Goal: Task Accomplishment & Management: Use online tool/utility

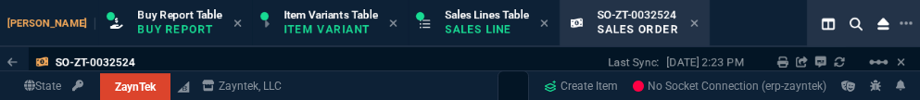
select select "1: BROV"
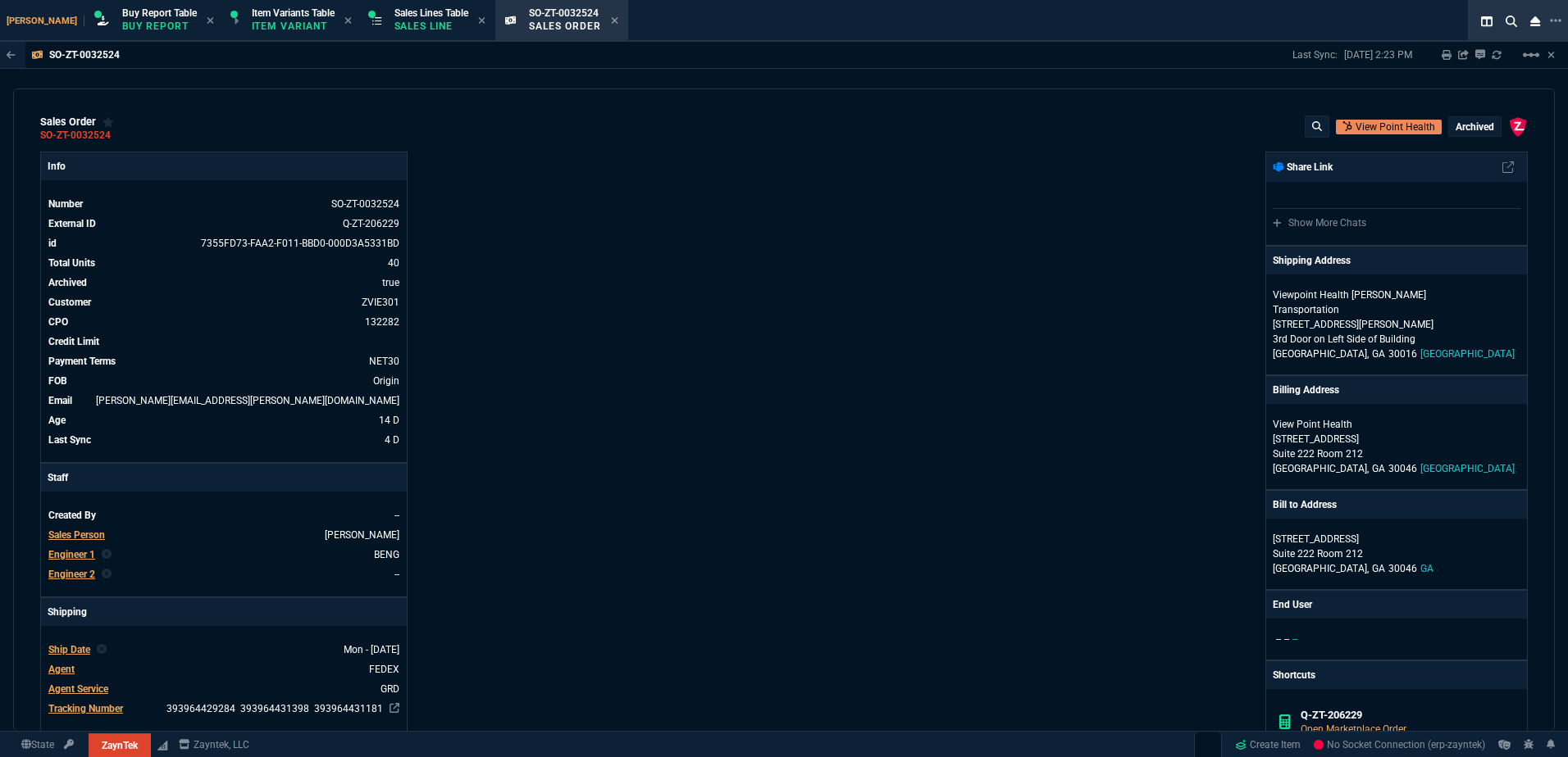
scroll to position [237, 0]
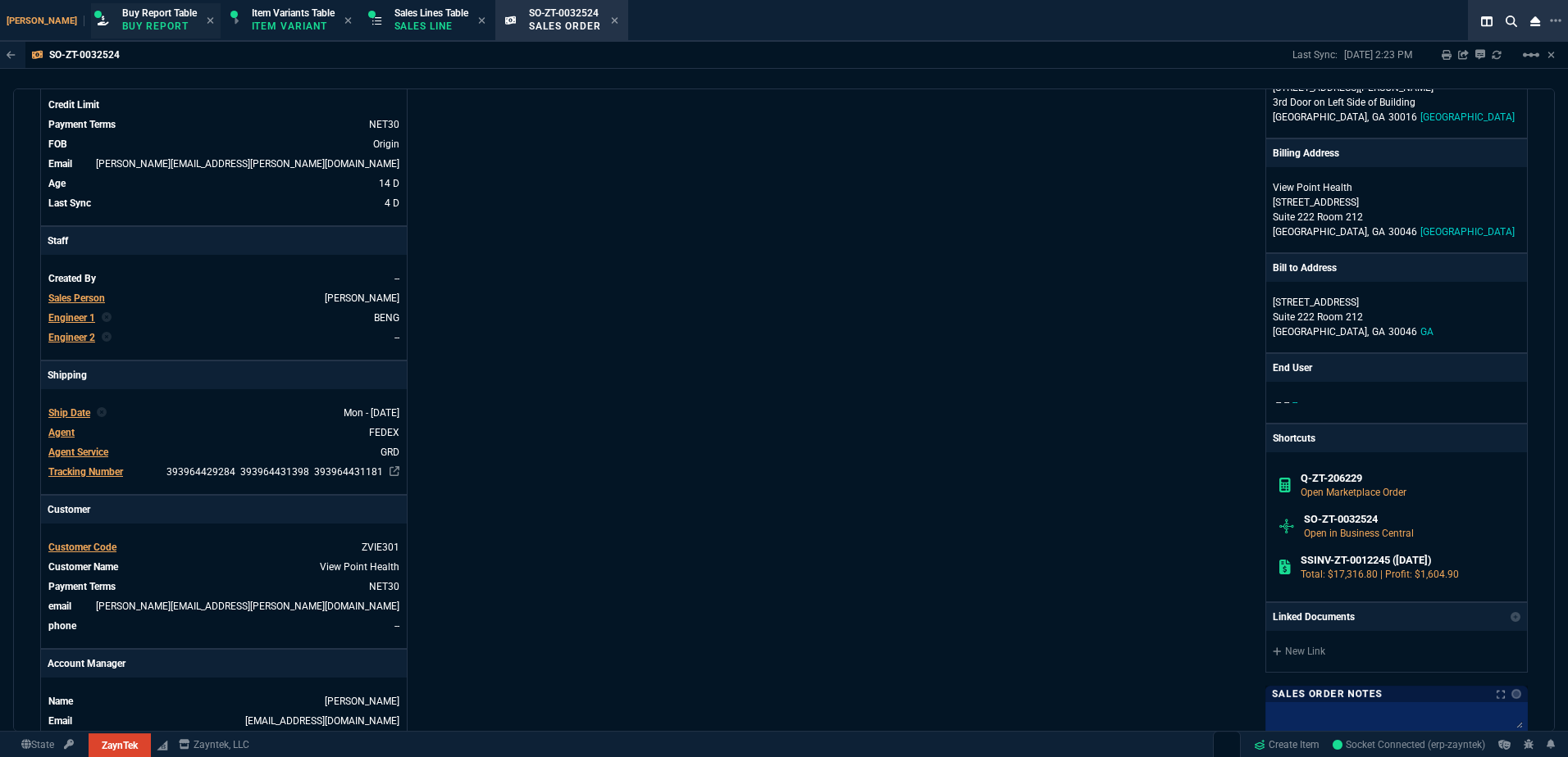
click at [122, 21] on p "Buy Report" at bounding box center [159, 26] width 74 height 13
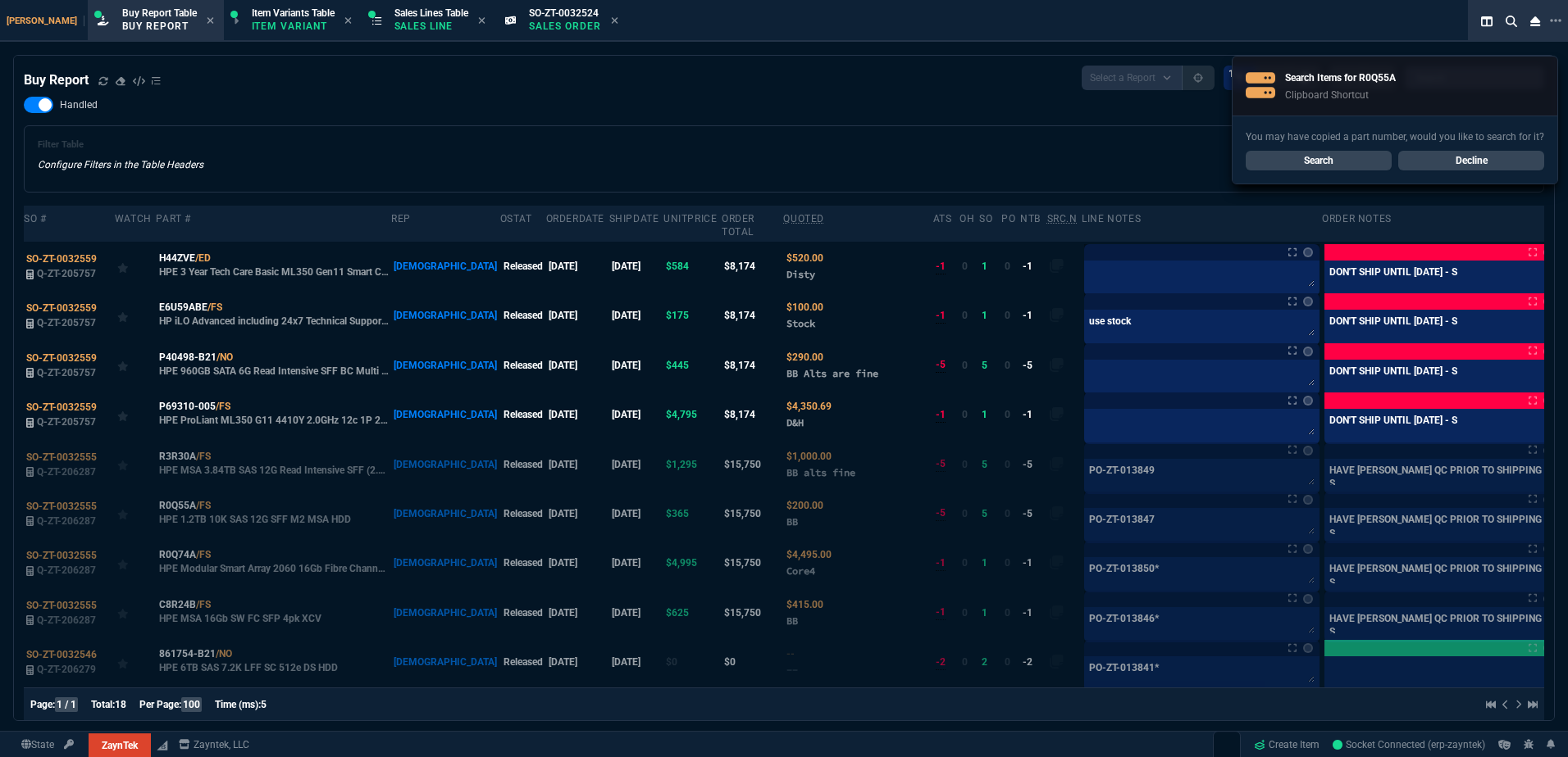
click at [813, 88] on link "Decline" at bounding box center [1471, 161] width 146 height 19
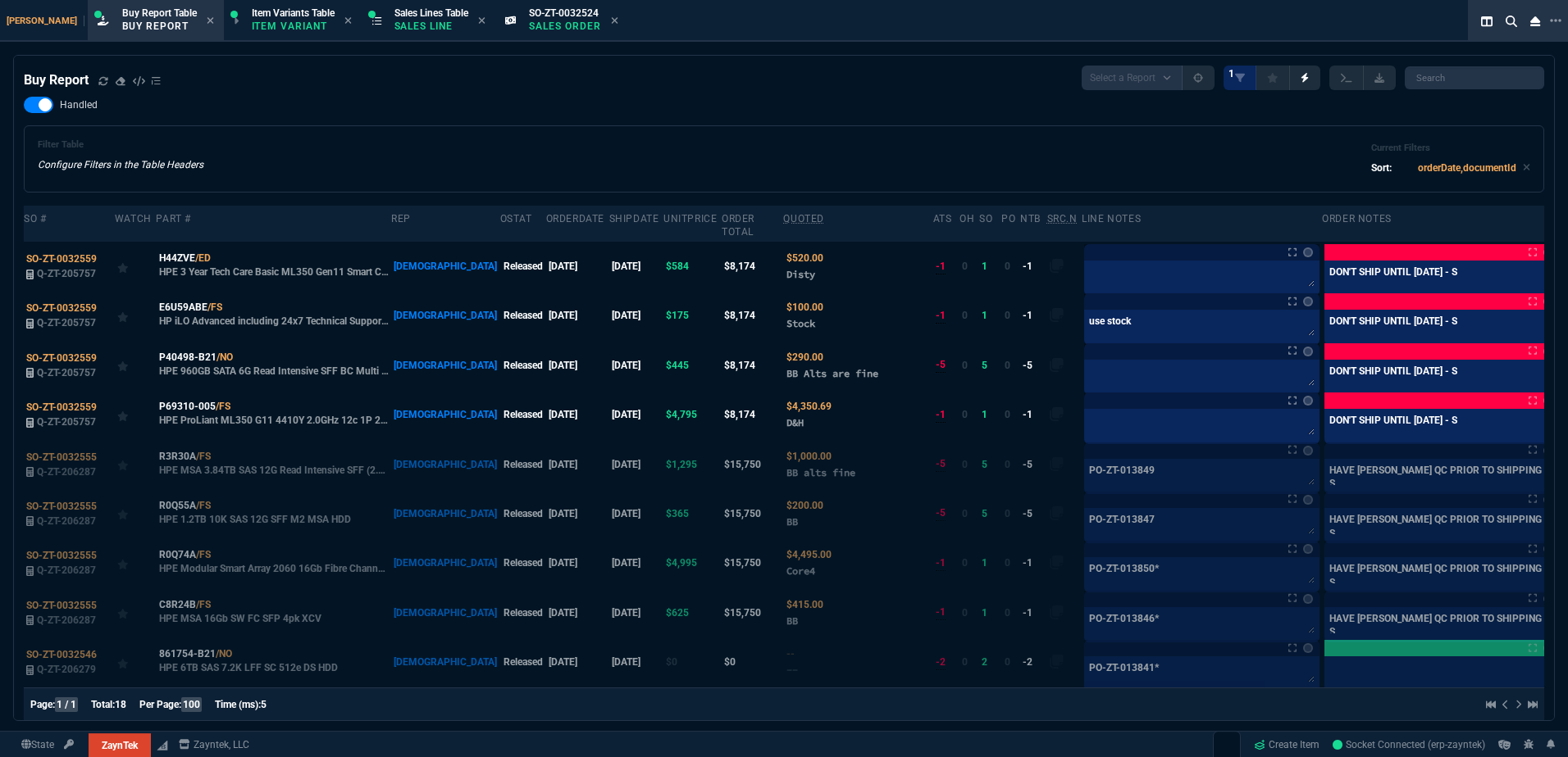
click at [813, 88] on div "Handled Filter Table Configure Filters in the Table Headers Current Filters Sor…" at bounding box center [784, 144] width 1520 height 96
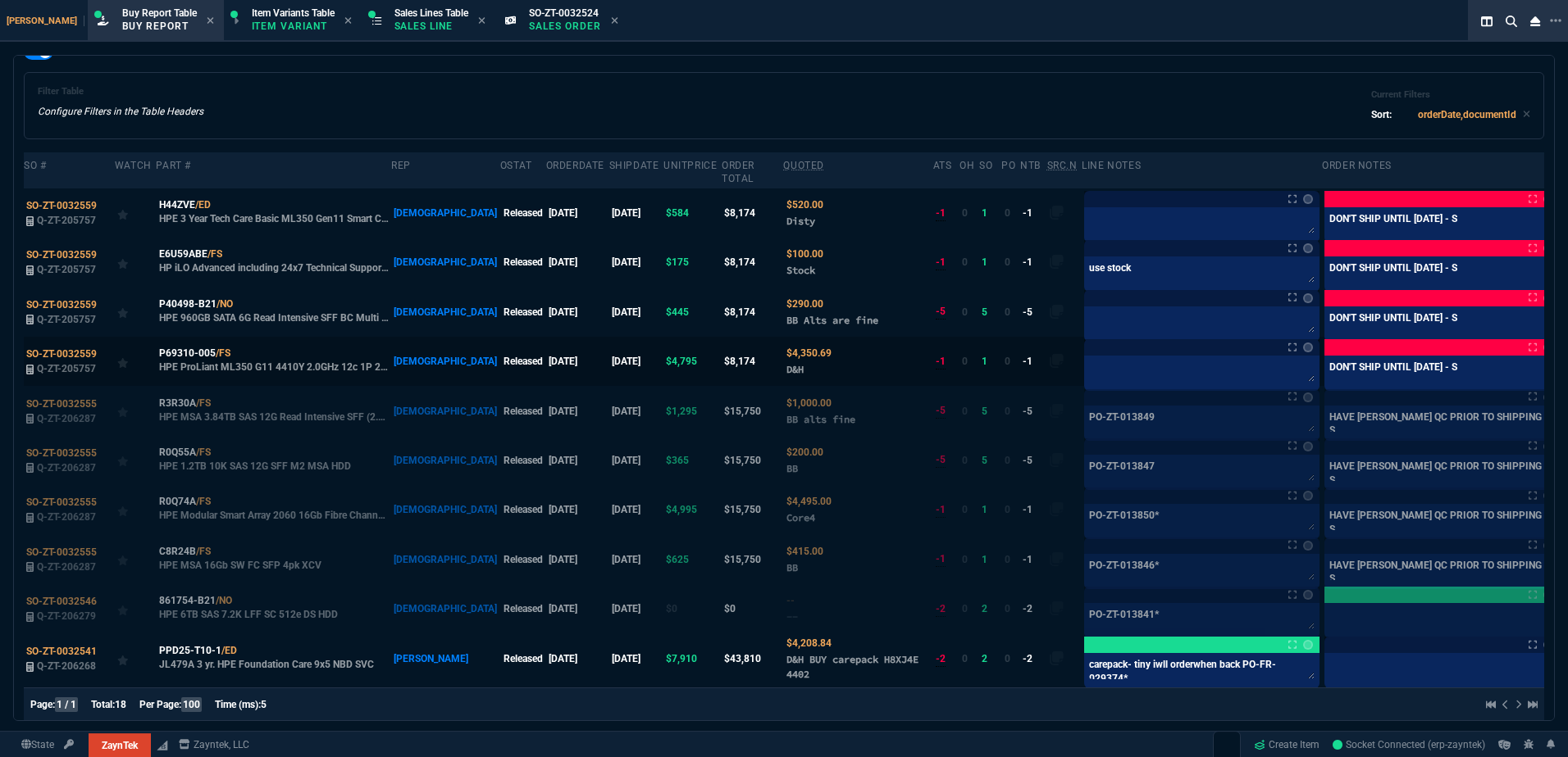
scroll to position [82, 0]
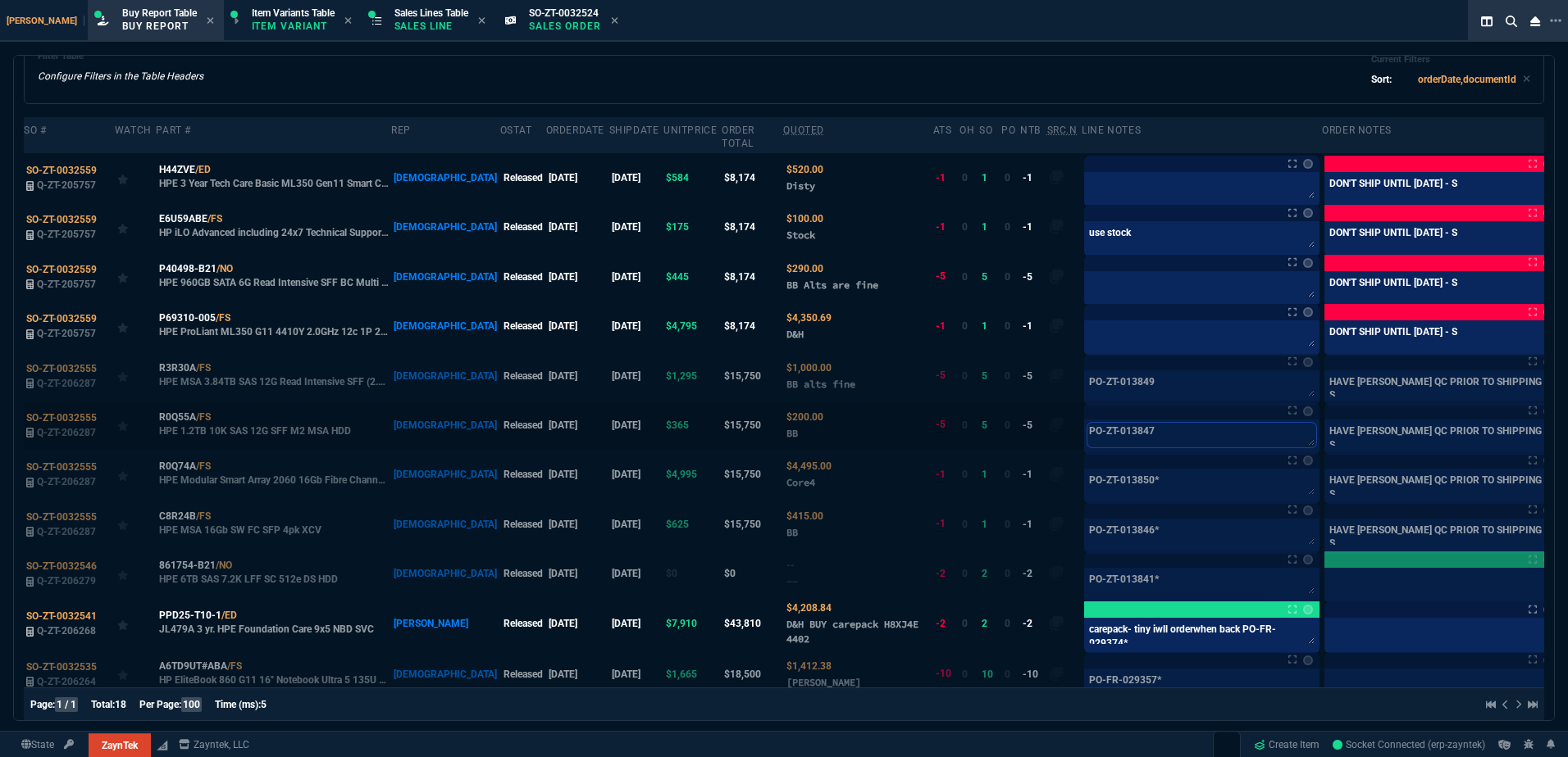
click at [813, 88] on textarea "PO-ZT-013847" at bounding box center [1202, 435] width 229 height 25
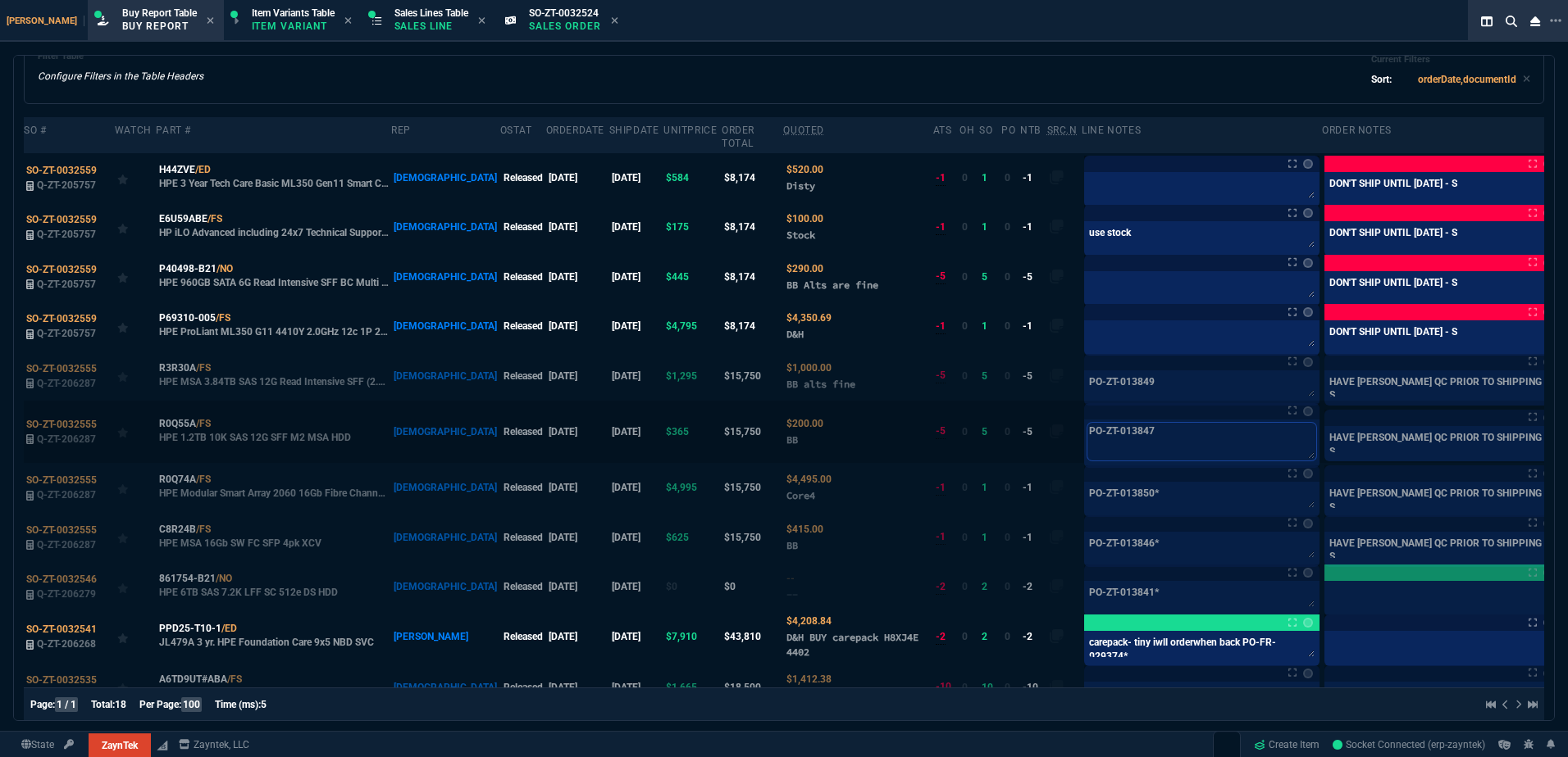
paste textarea "51"
type textarea "PO-ZT-013851"
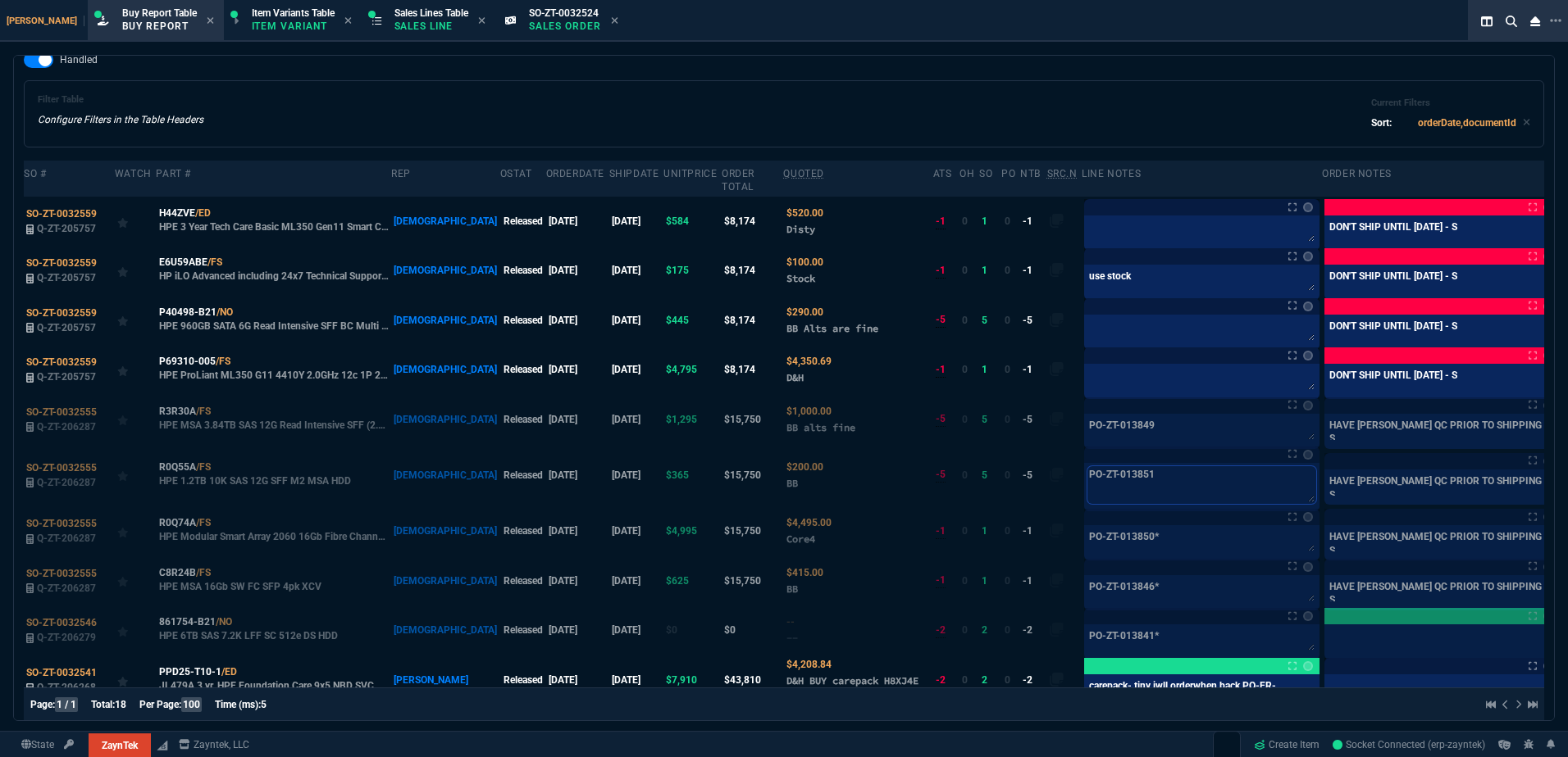
scroll to position [6, 0]
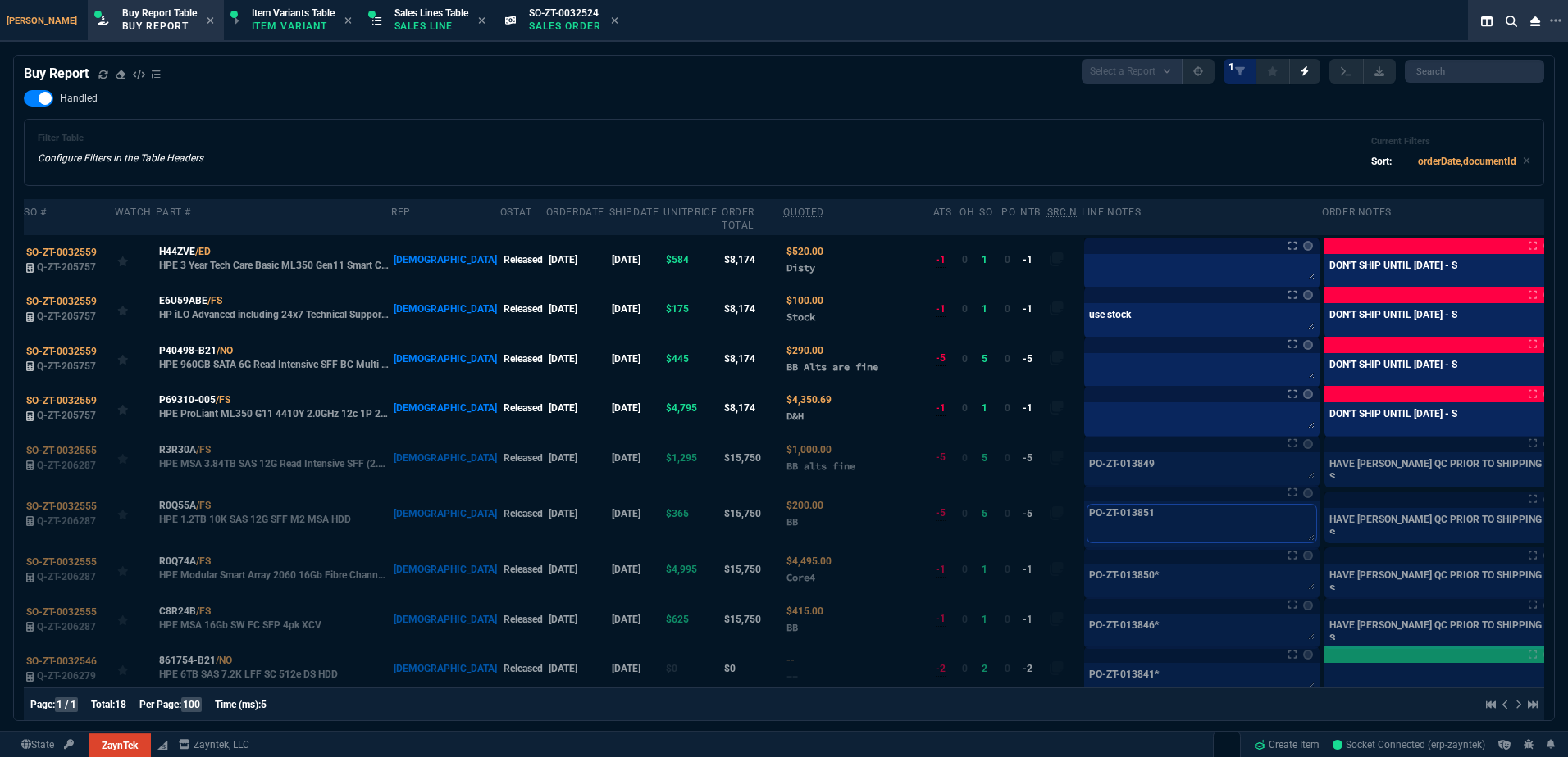
type textarea "PO-ZT-013851"
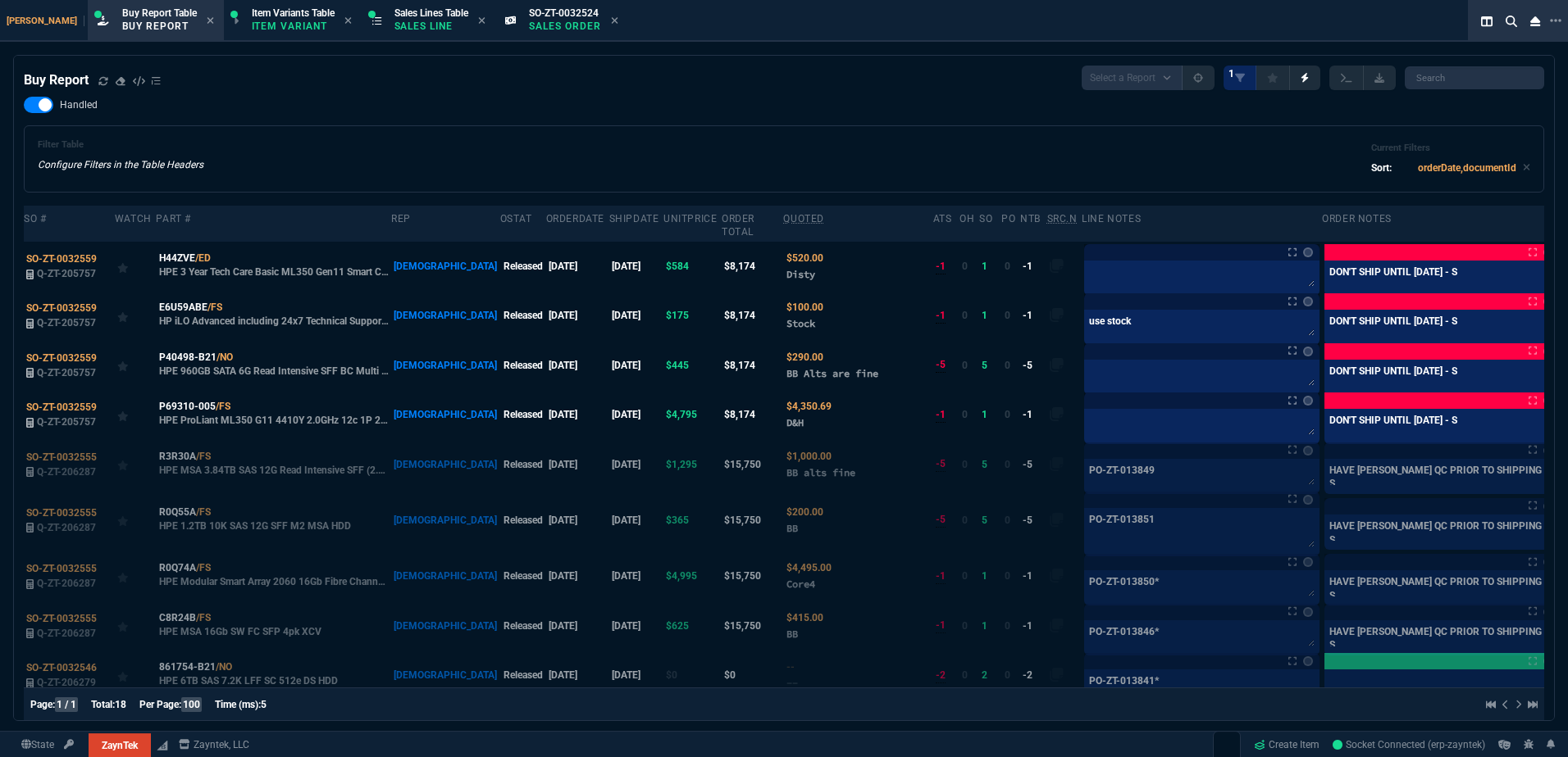
click at [754, 57] on nx-fornida-buy-report "Buy Report Select a Report Not Purchased 1 Handled Filter Table Configure Filte…" at bounding box center [784, 626] width 1541 height 1142
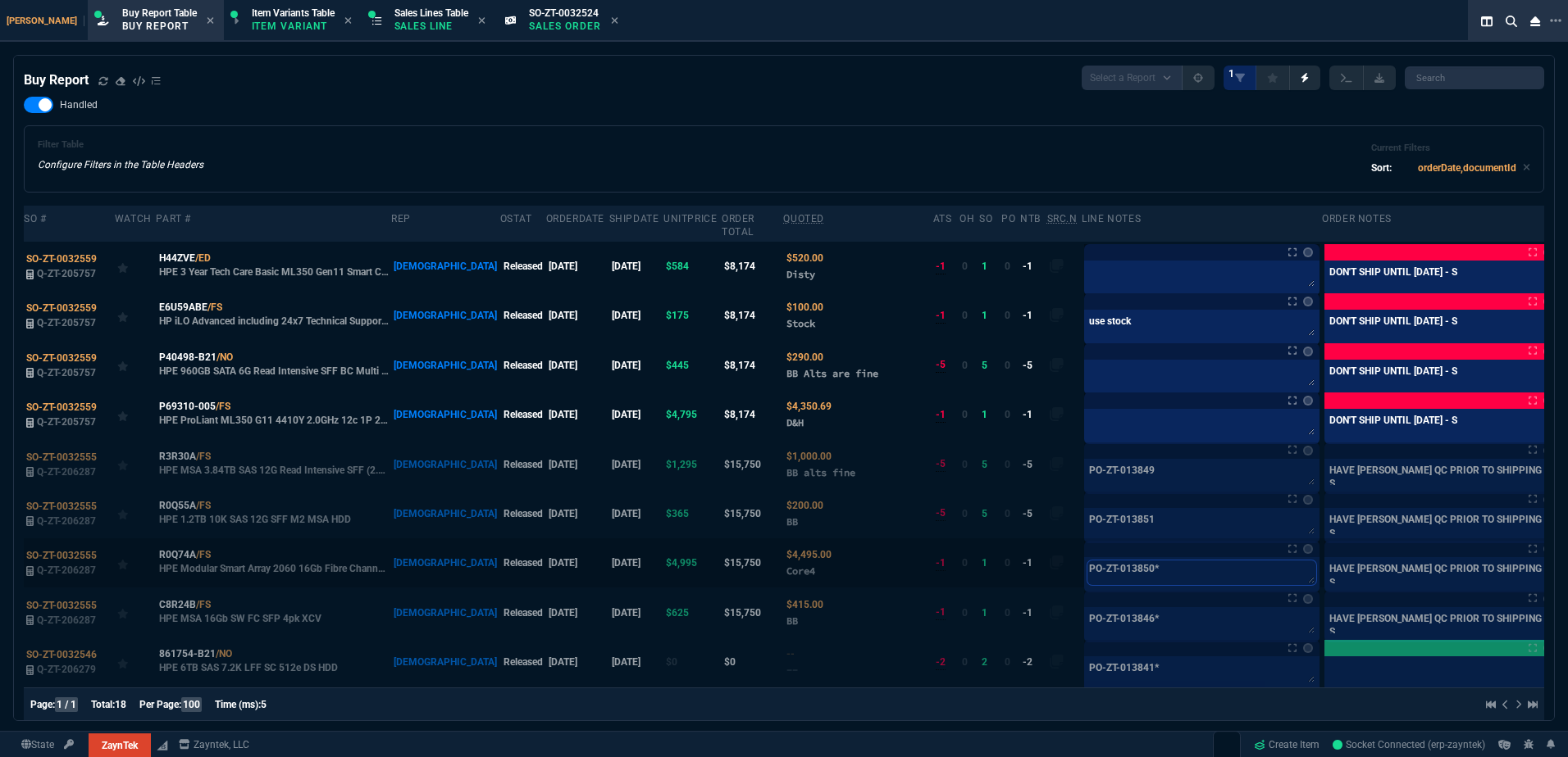
click at [813, 88] on textarea "PO-ZT-013850*" at bounding box center [1202, 573] width 229 height 25
click at [813, 88] on div "Filter Table Configure Filters in the Table Headers Current Filters Sort: order…" at bounding box center [784, 159] width 1493 height 39
click at [813, 88] on textarea "PO-ZT-013851" at bounding box center [1202, 524] width 229 height 25
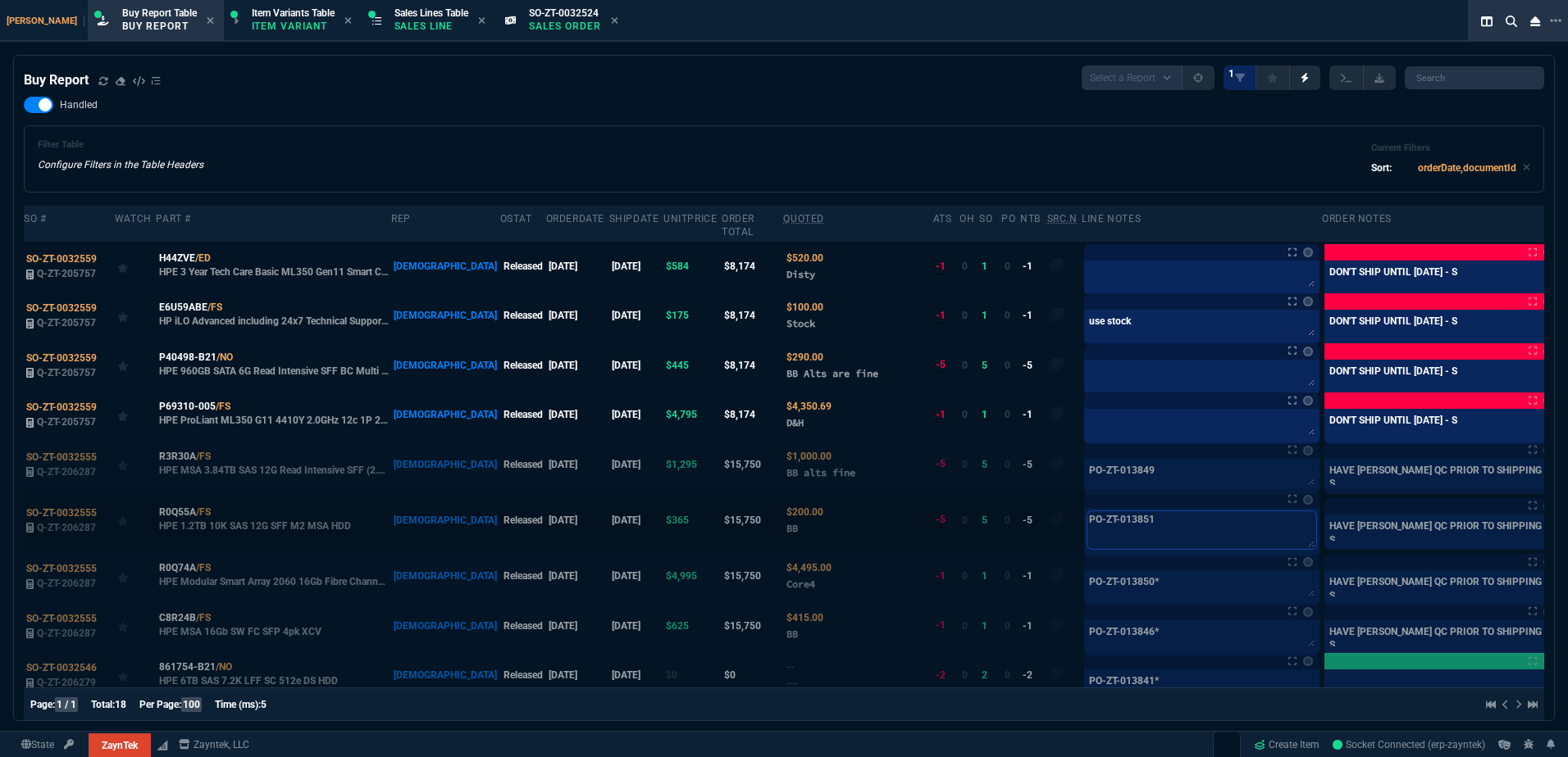
type textarea "PO-ZT-013851"
type textarea "PO-ZT-013851 -"
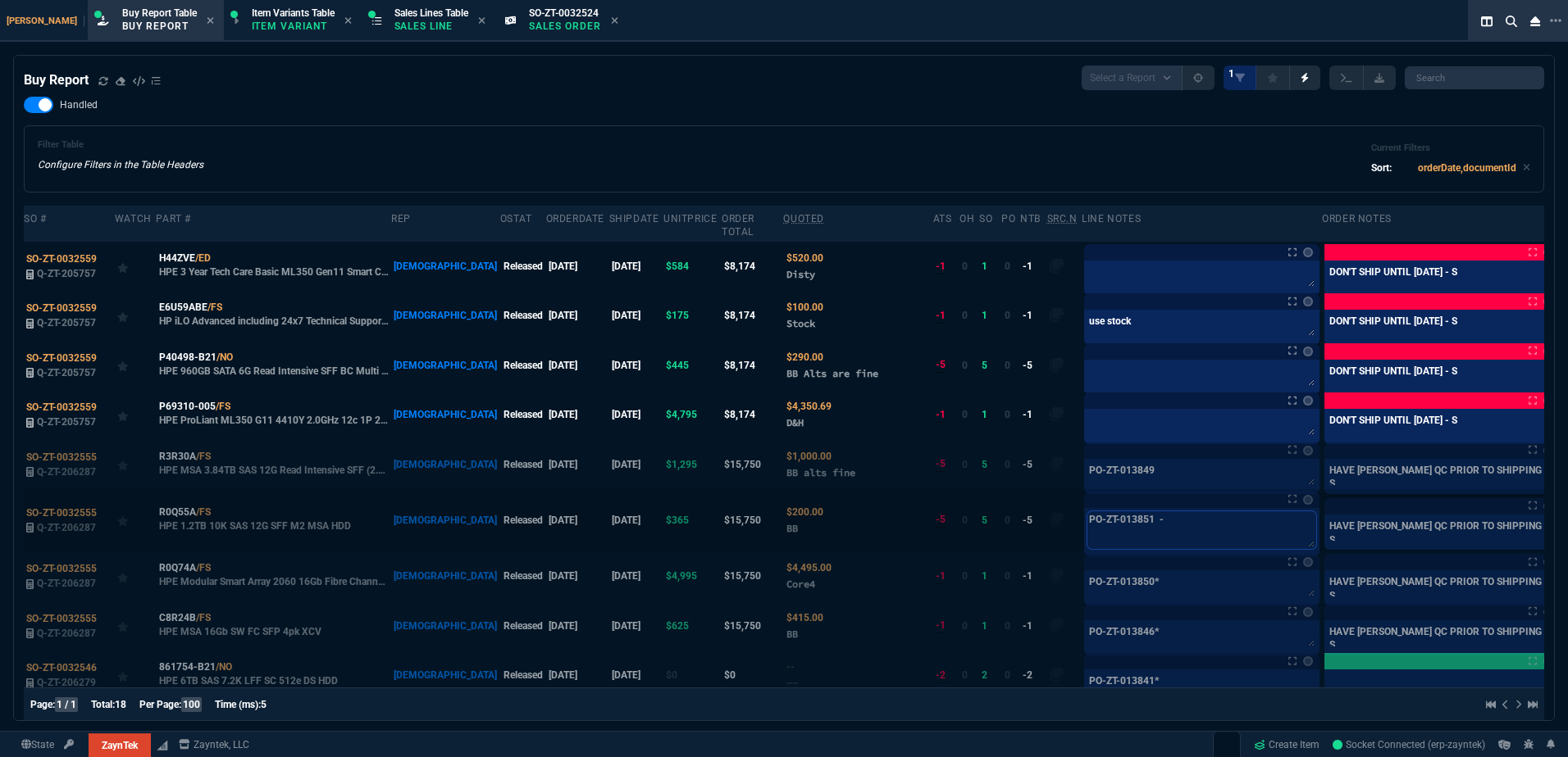
type textarea "PO-ZT-013851 -"
type textarea "PO-ZT-013851 - s"
type textarea "PO-ZT-013851 - sp"
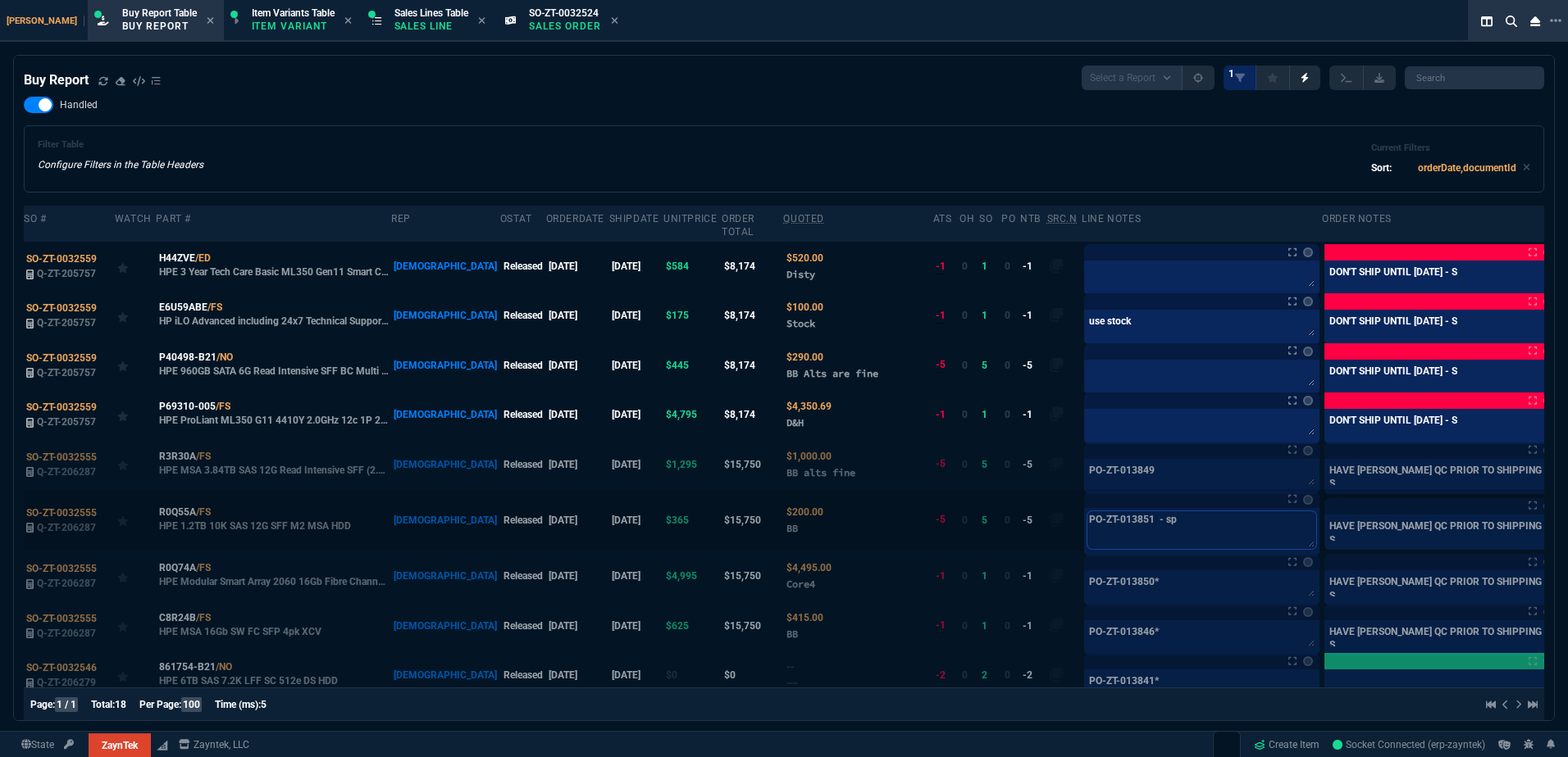
type textarea "PO-ZT-013851 - spa"
type textarea "PO-ZT-013851 - spar"
type textarea "PO-ZT-013851 - spare"
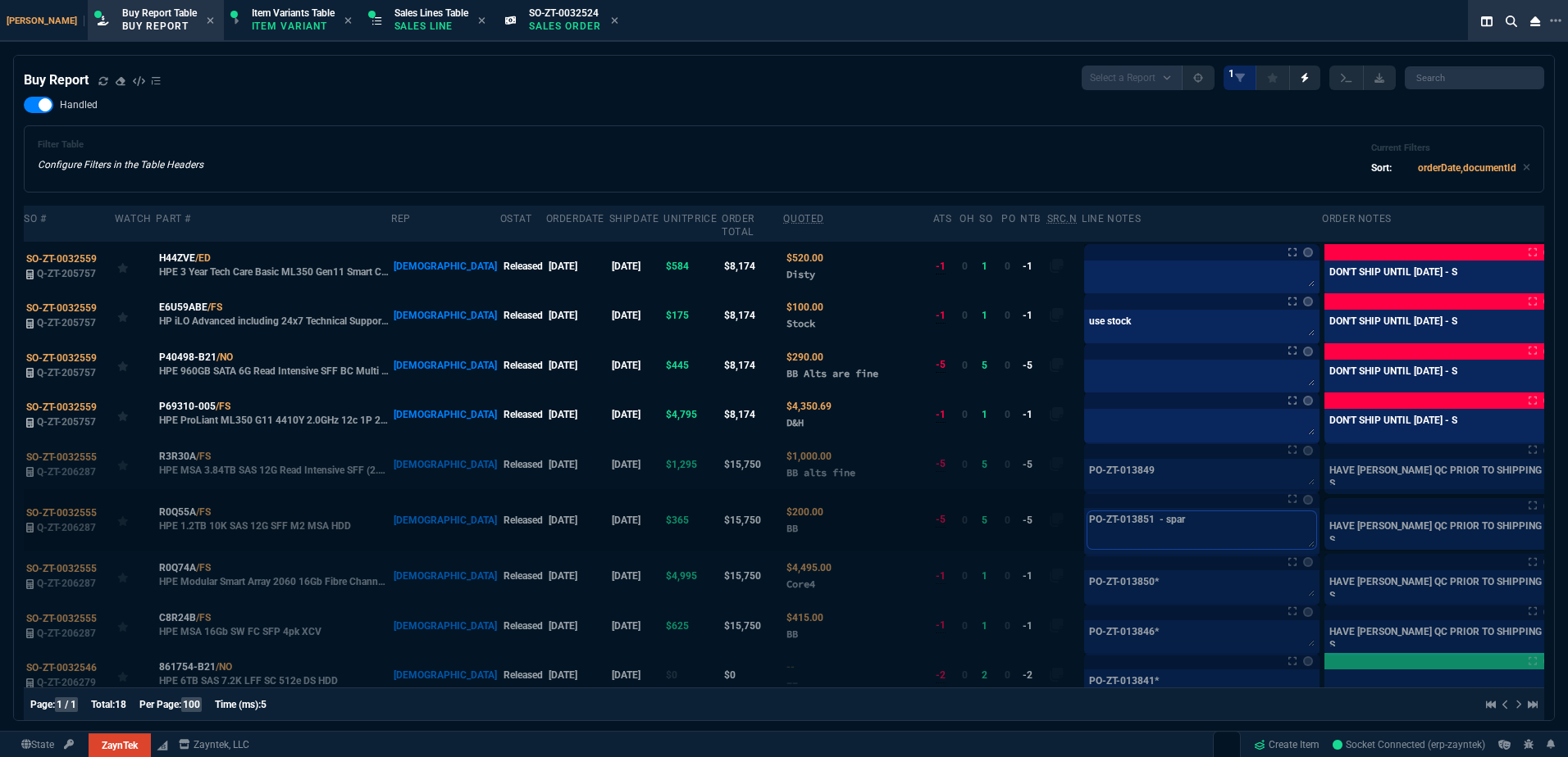
type textarea "PO-ZT-013851 - spare"
type textarea "PO-ZT-013851 - spares"
click at [813, 88] on div "Handled Filter Table Configure Filters in the Table Headers Current Filters Sor…" at bounding box center [784, 144] width 1520 height 96
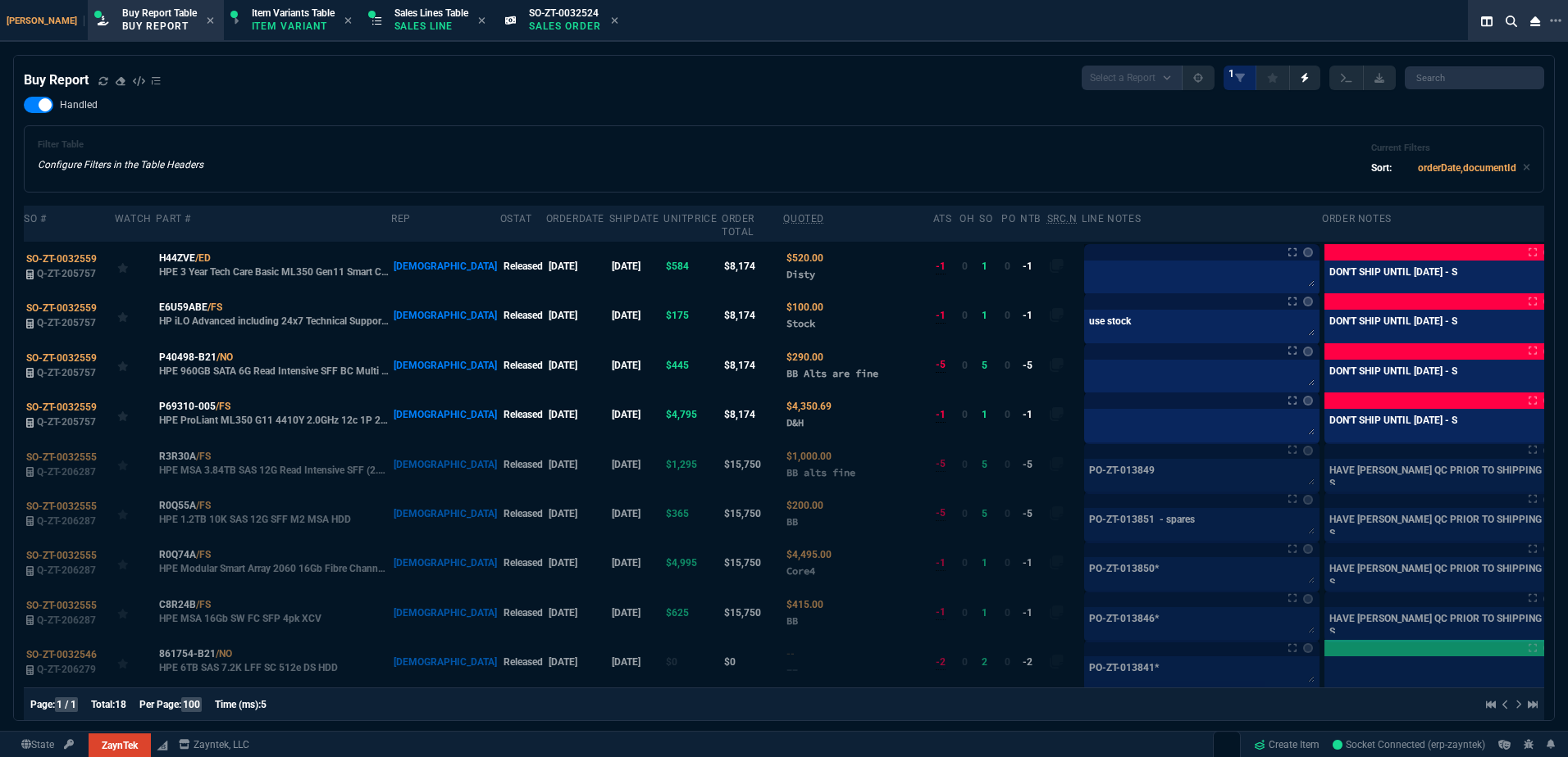
click at [586, 88] on div "Filter Table Configure Filters in the Table Headers Current Filters Sort: order…" at bounding box center [784, 159] width 1493 height 39
drag, startPoint x: 86, startPoint y: 394, endPoint x: 992, endPoint y: 756, distance: 975.6
click at [85, 88] on span "SO-ZT-0032559" at bounding box center [62, 407] width 71 height 11
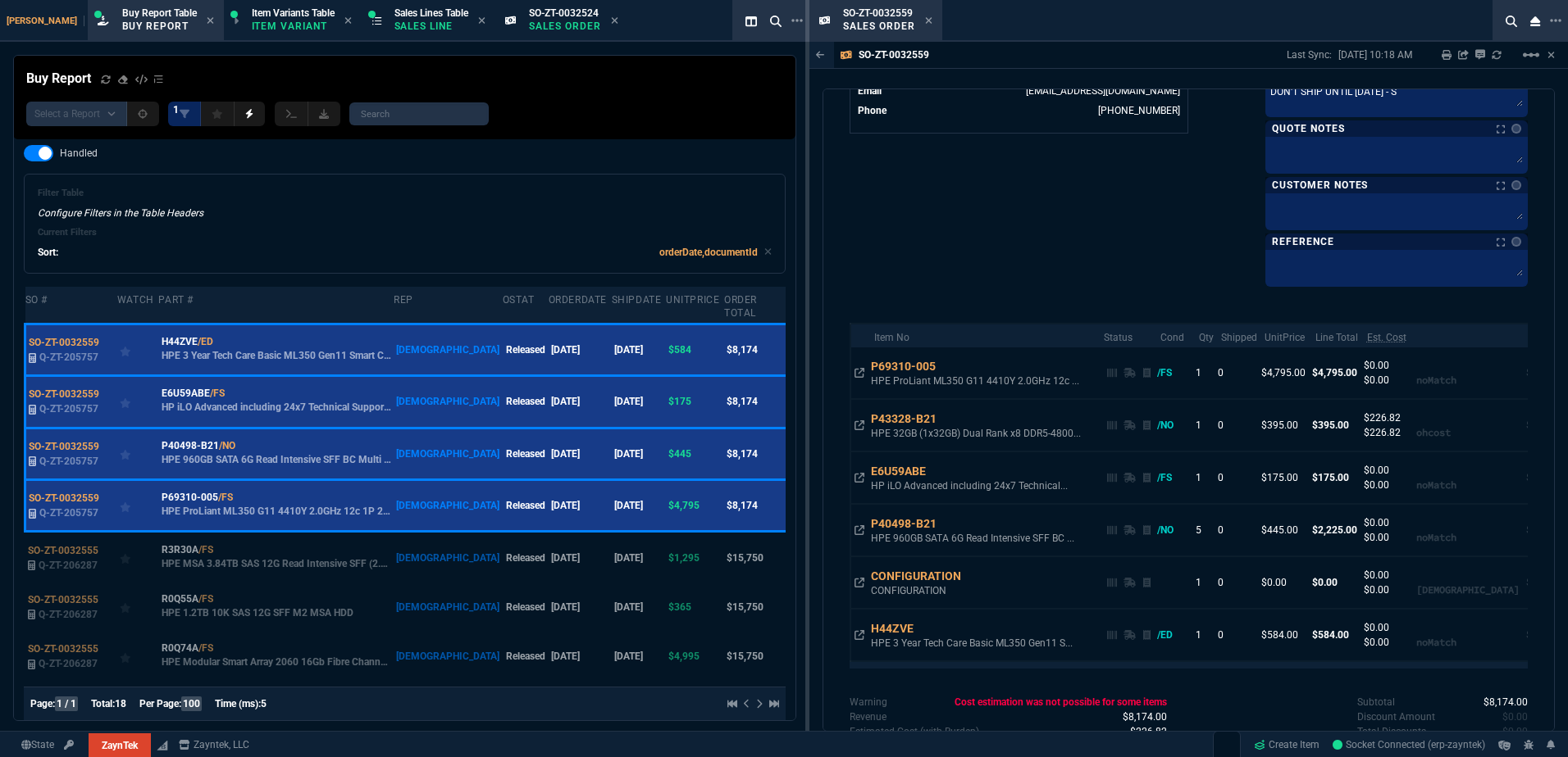
scroll to position [940, 0]
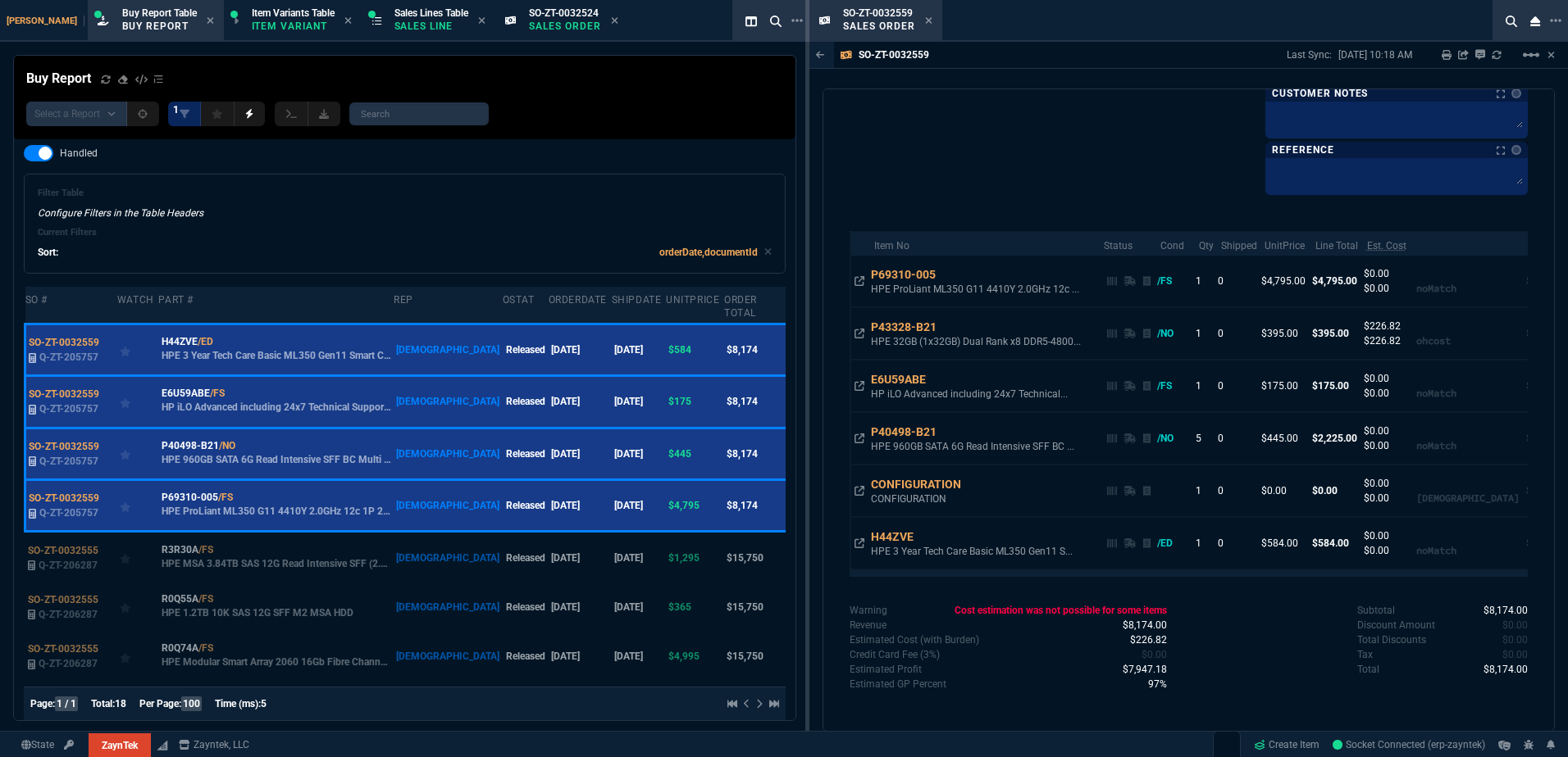
drag, startPoint x: 930, startPoint y: 19, endPoint x: 945, endPoint y: 19, distance: 15.0
click at [813, 19] on icon at bounding box center [927, 19] width 6 height 6
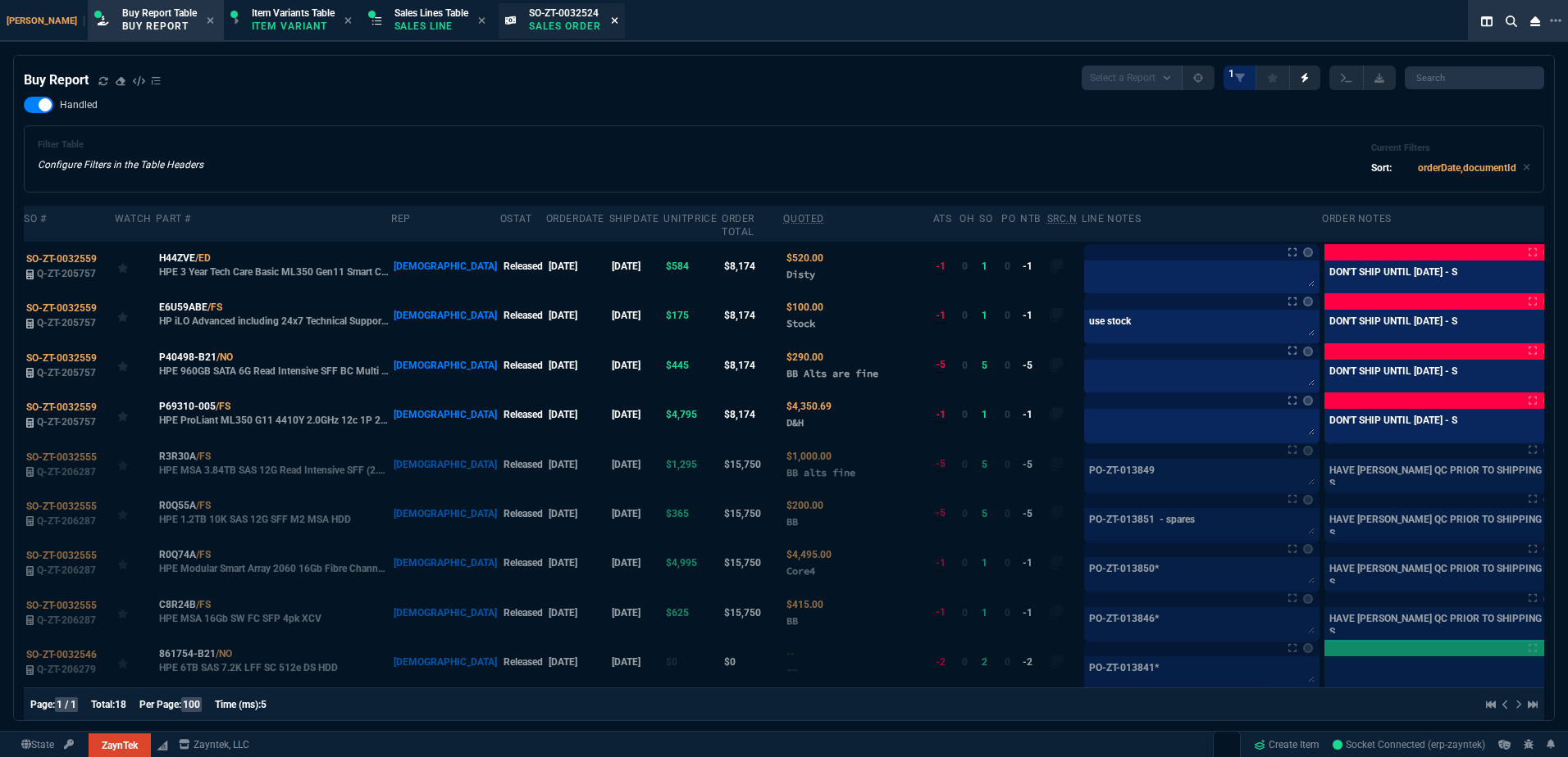
click at [611, 22] on icon at bounding box center [613, 19] width 6 height 6
drag, startPoint x: 64, startPoint y: 347, endPoint x: 14, endPoint y: 353, distance: 50.4
click at [65, 88] on span "SO-ZT-0032559" at bounding box center [62, 358] width 71 height 11
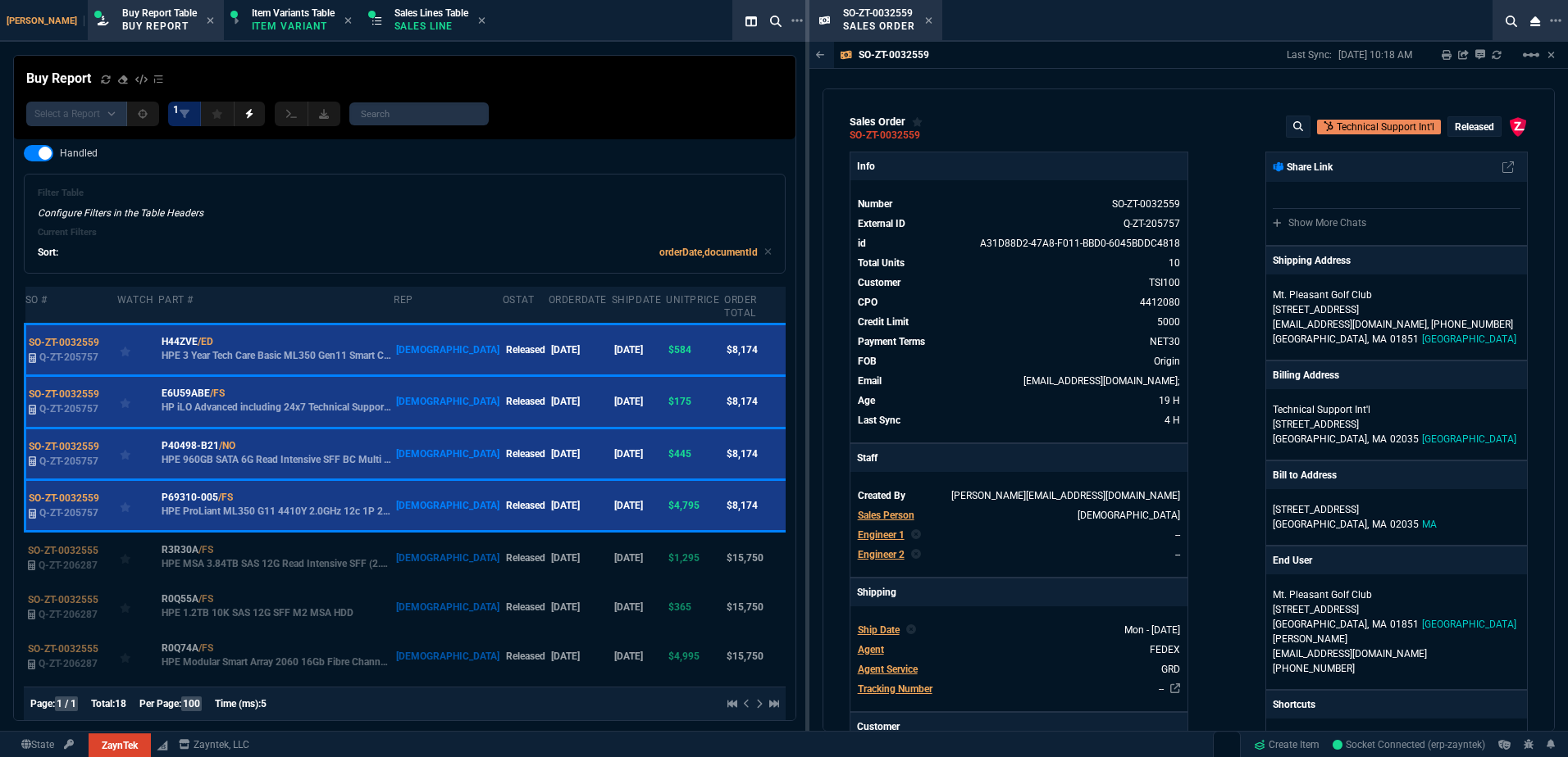
drag, startPoint x: 926, startPoint y: 134, endPoint x: 933, endPoint y: 151, distance: 18.4
click at [813, 88] on div "SO-ZT-0032559" at bounding box center [892, 135] width 86 height 13
click at [813, 88] on span "Engineer 1" at bounding box center [880, 535] width 47 height 11
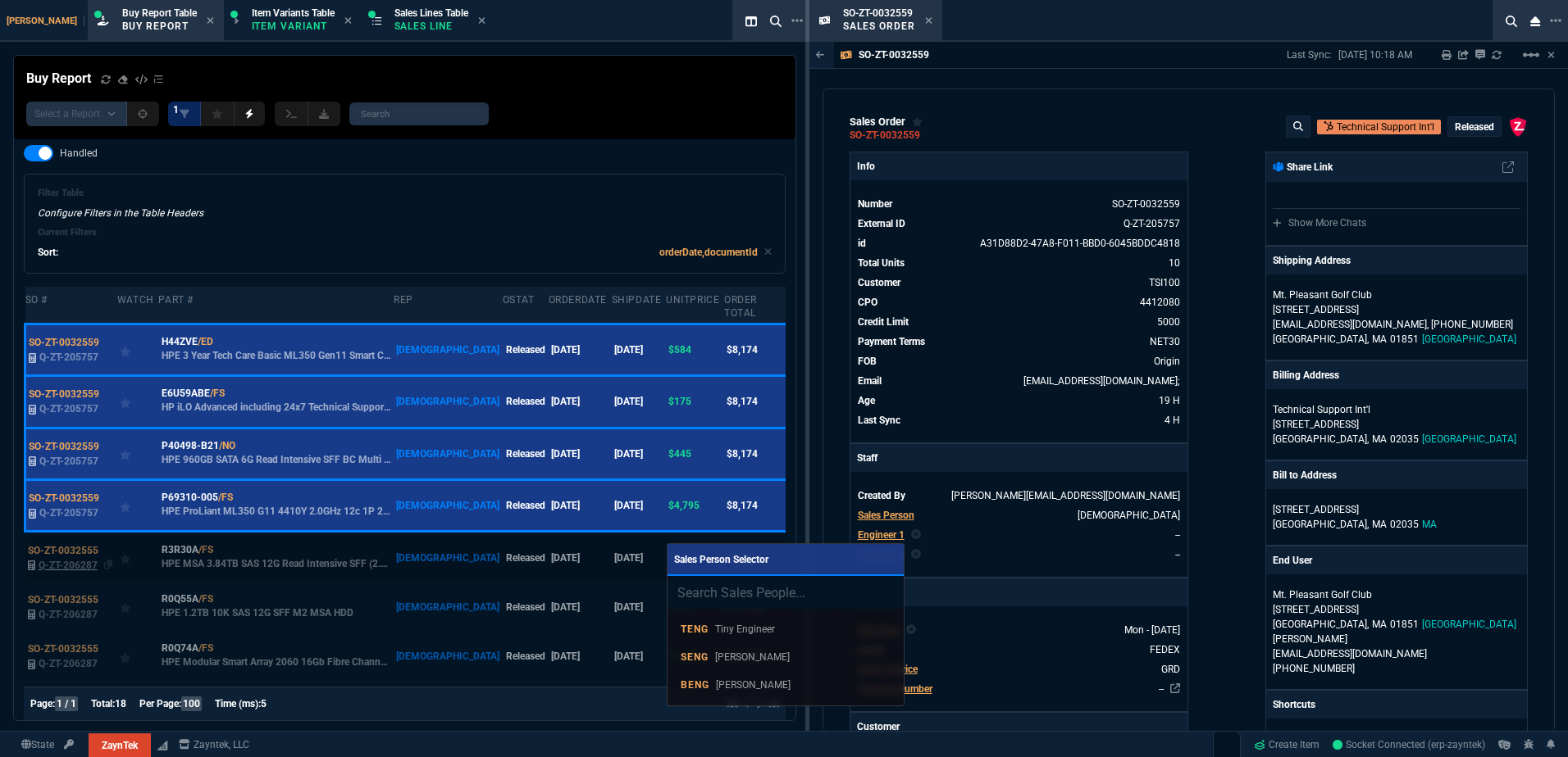
drag, startPoint x: 812, startPoint y: 676, endPoint x: 58, endPoint y: 567, distance: 761.8
click at [812, 88] on link "BENG [PERSON_NAME]" at bounding box center [786, 685] width 223 height 28
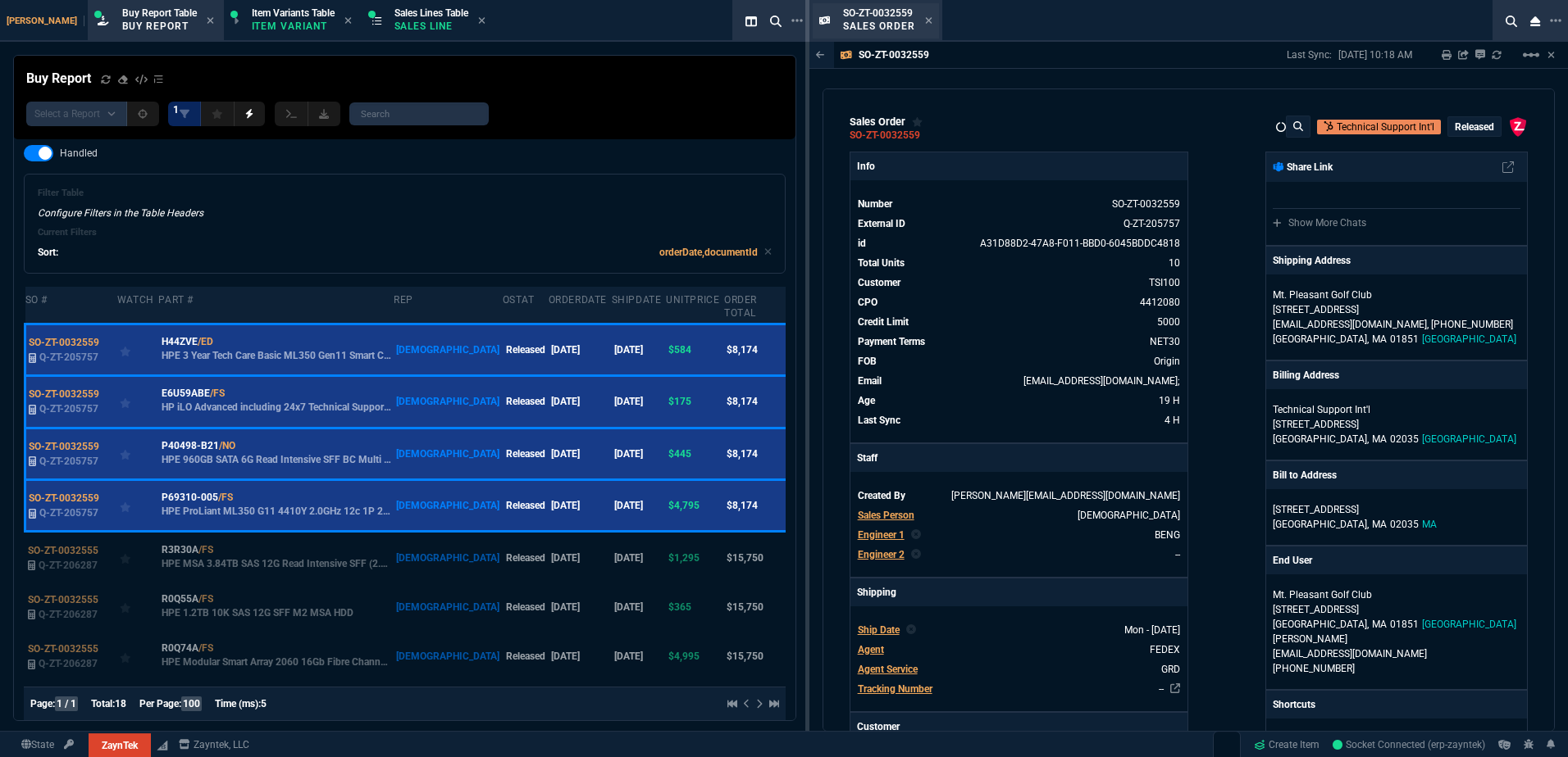
click at [813, 18] on div "SO-ZT-0032559 Sales Order" at bounding box center [888, 20] width 89 height 28
click at [813, 19] on icon at bounding box center [927, 19] width 6 height 6
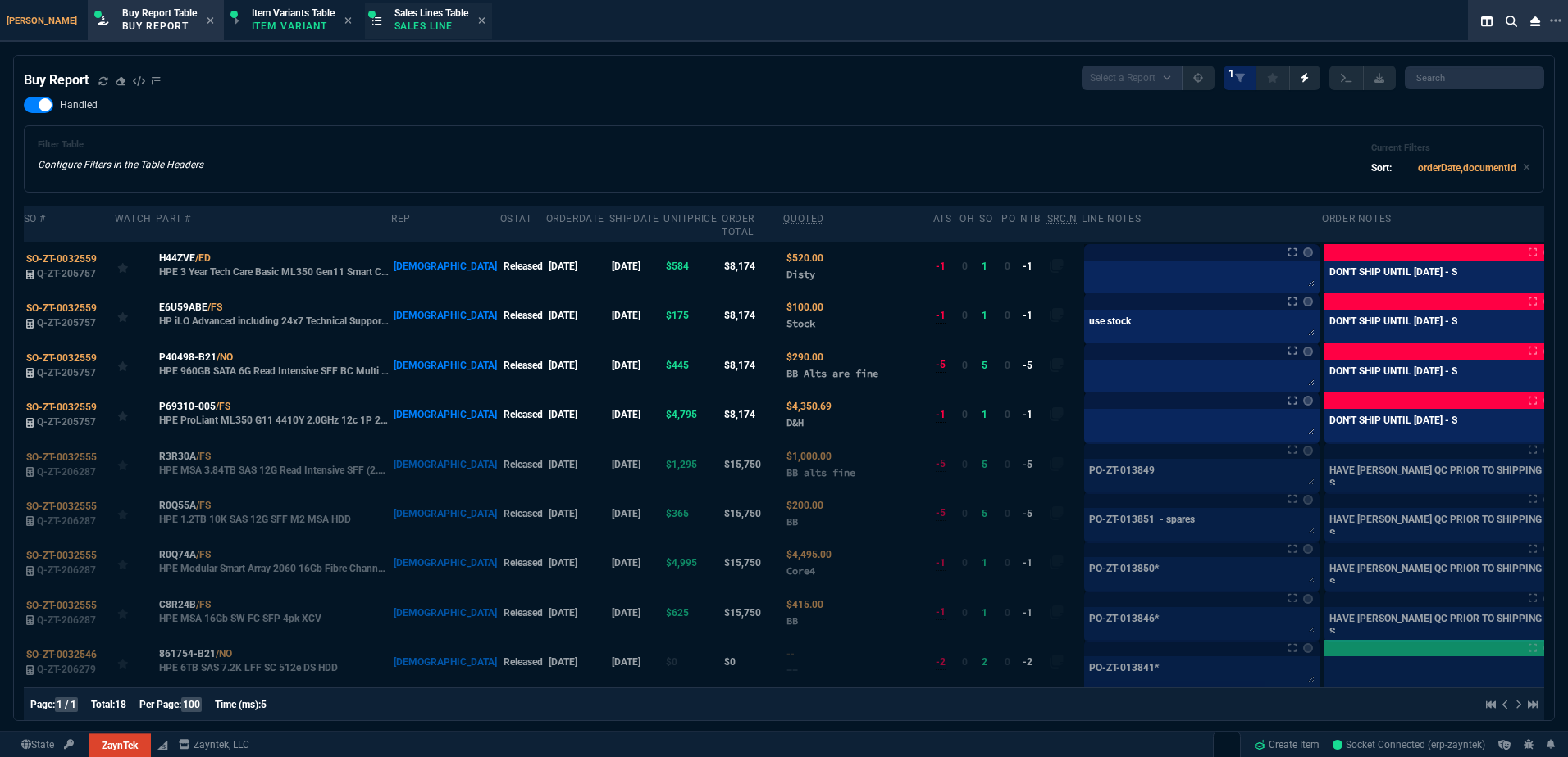
click at [395, 13] on span "Sales Lines Table" at bounding box center [431, 12] width 73 height 11
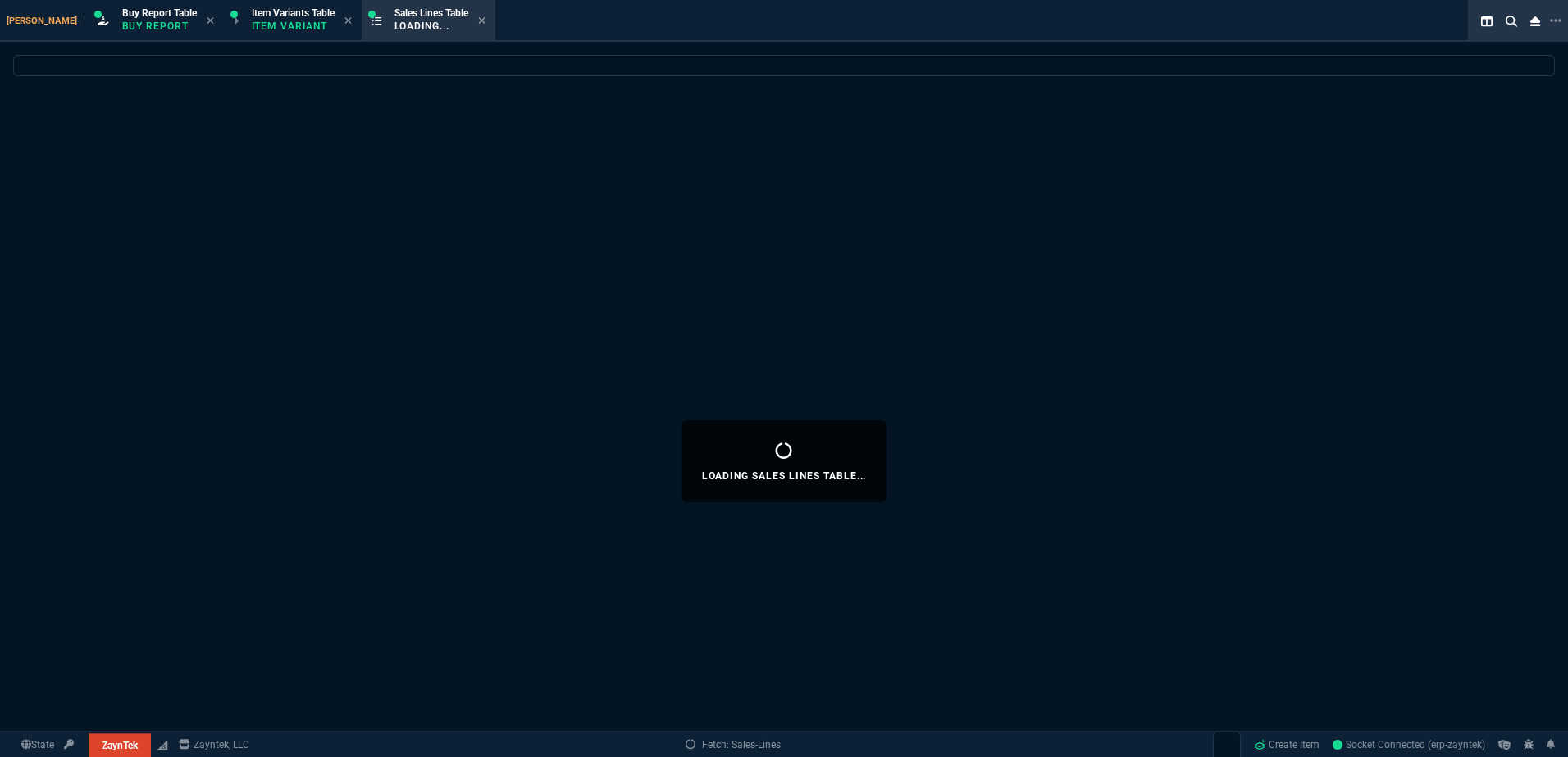
select select
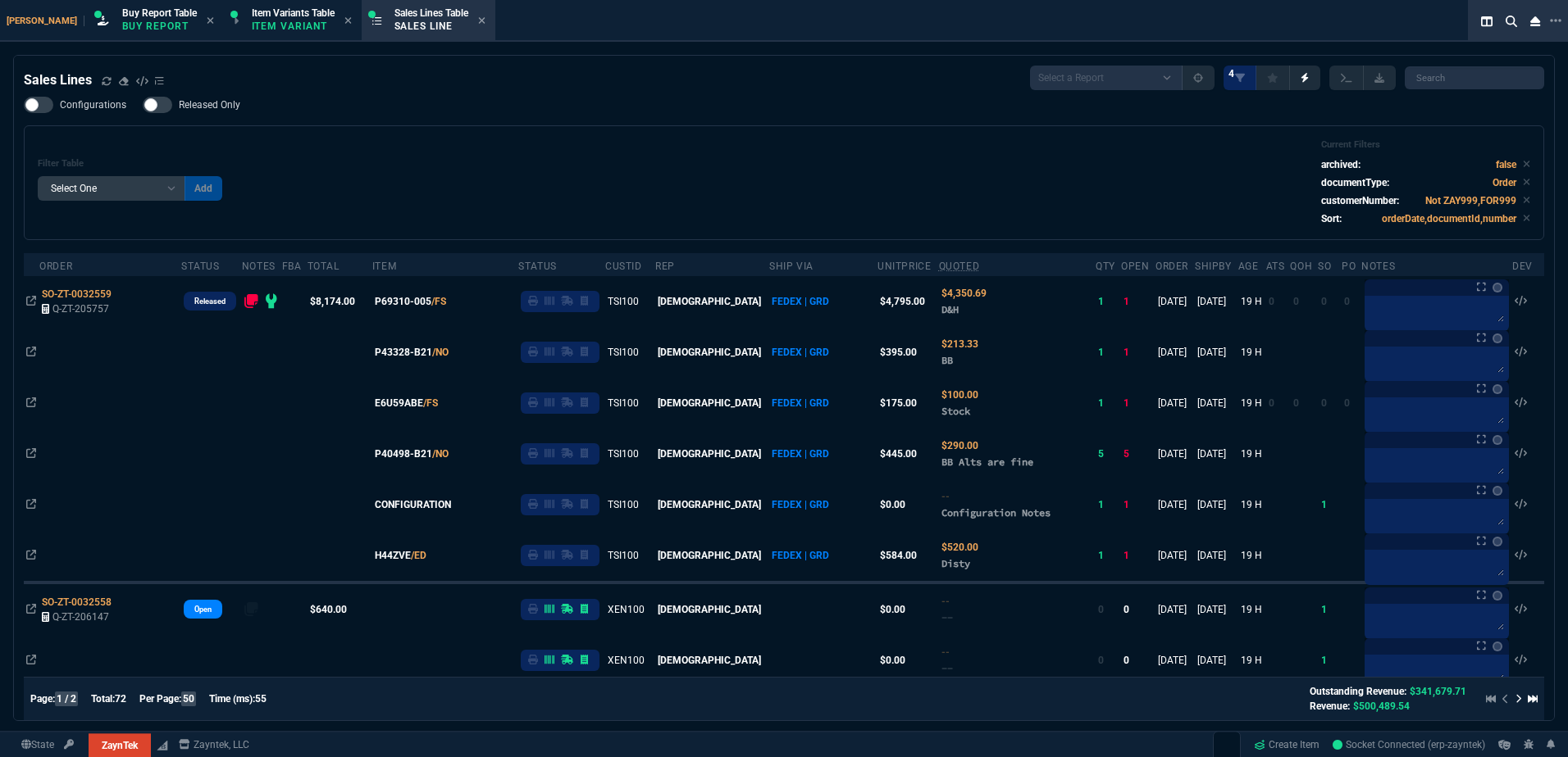
click at [633, 88] on div "Filter Table Select One Add Filter () Age () ATS () Cond (itemVariantCode) Cust…" at bounding box center [784, 183] width 1493 height 87
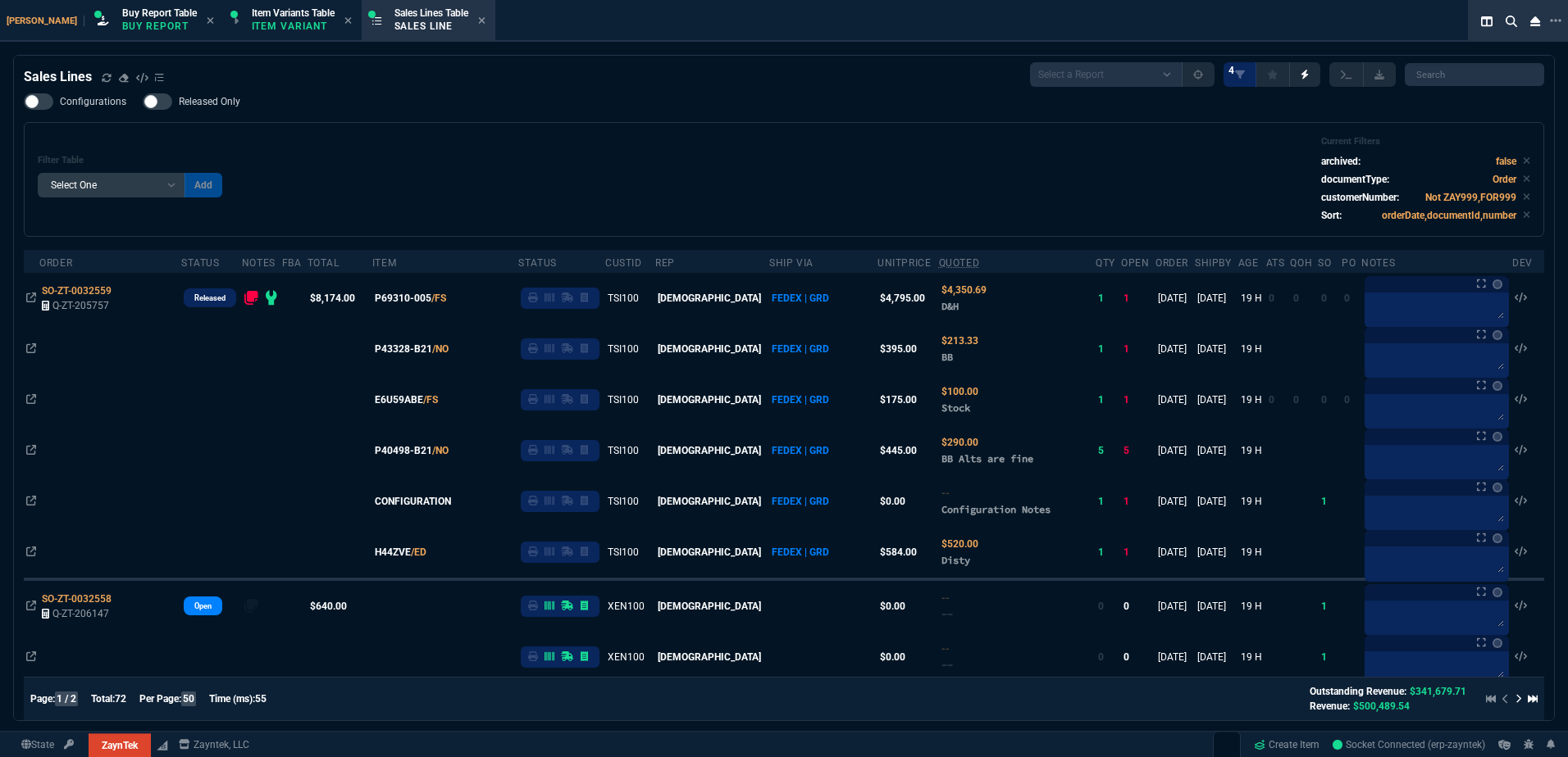
scroll to position [0, 0]
